Goal: Task Accomplishment & Management: Use online tool/utility

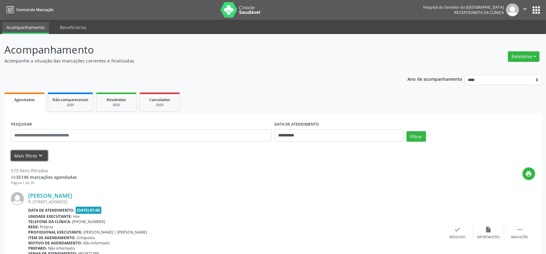
click at [33, 158] on button "Mais filtros keyboard_arrow_down" at bounding box center [29, 156] width 37 height 11
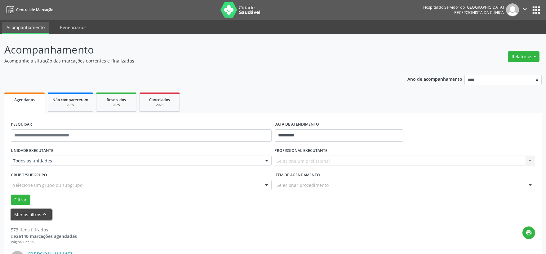
drag, startPoint x: 531, startPoint y: 56, endPoint x: 495, endPoint y: 64, distance: 36.8
click at [529, 56] on button "Relatórios" at bounding box center [523, 56] width 32 height 11
click at [491, 69] on link "Agendamentos" at bounding box center [505, 69] width 67 height 9
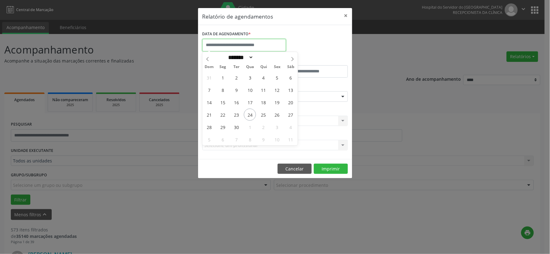
click at [249, 44] on input "text" at bounding box center [245, 45] width 84 height 12
click at [247, 112] on span "24" at bounding box center [250, 115] width 12 height 12
type input "**********"
click at [247, 113] on span "24" at bounding box center [250, 115] width 12 height 12
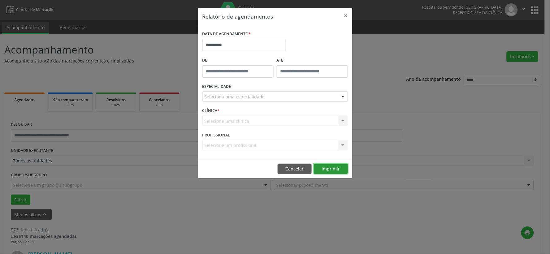
click at [321, 167] on button "Imprimir" at bounding box center [331, 169] width 34 height 11
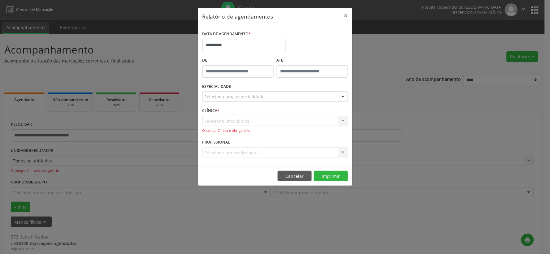
click at [262, 91] on div "Seleciona uma especialidade" at bounding box center [276, 96] width 146 height 11
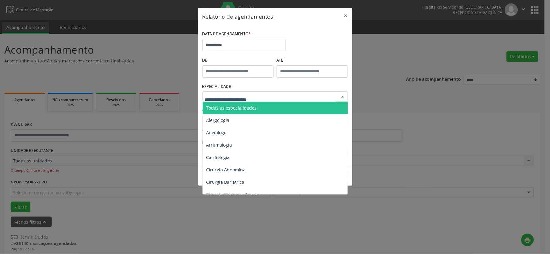
click at [262, 109] on span "Todas as especialidades" at bounding box center [276, 108] width 146 height 12
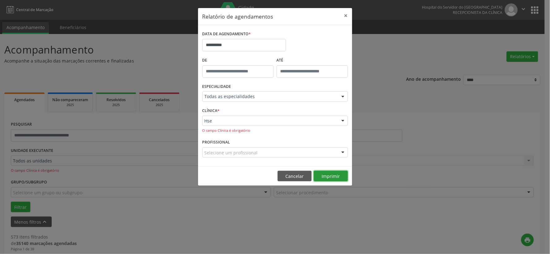
click at [317, 175] on button "Imprimir" at bounding box center [331, 176] width 34 height 11
